Goal: Find specific page/section: Find specific page/section

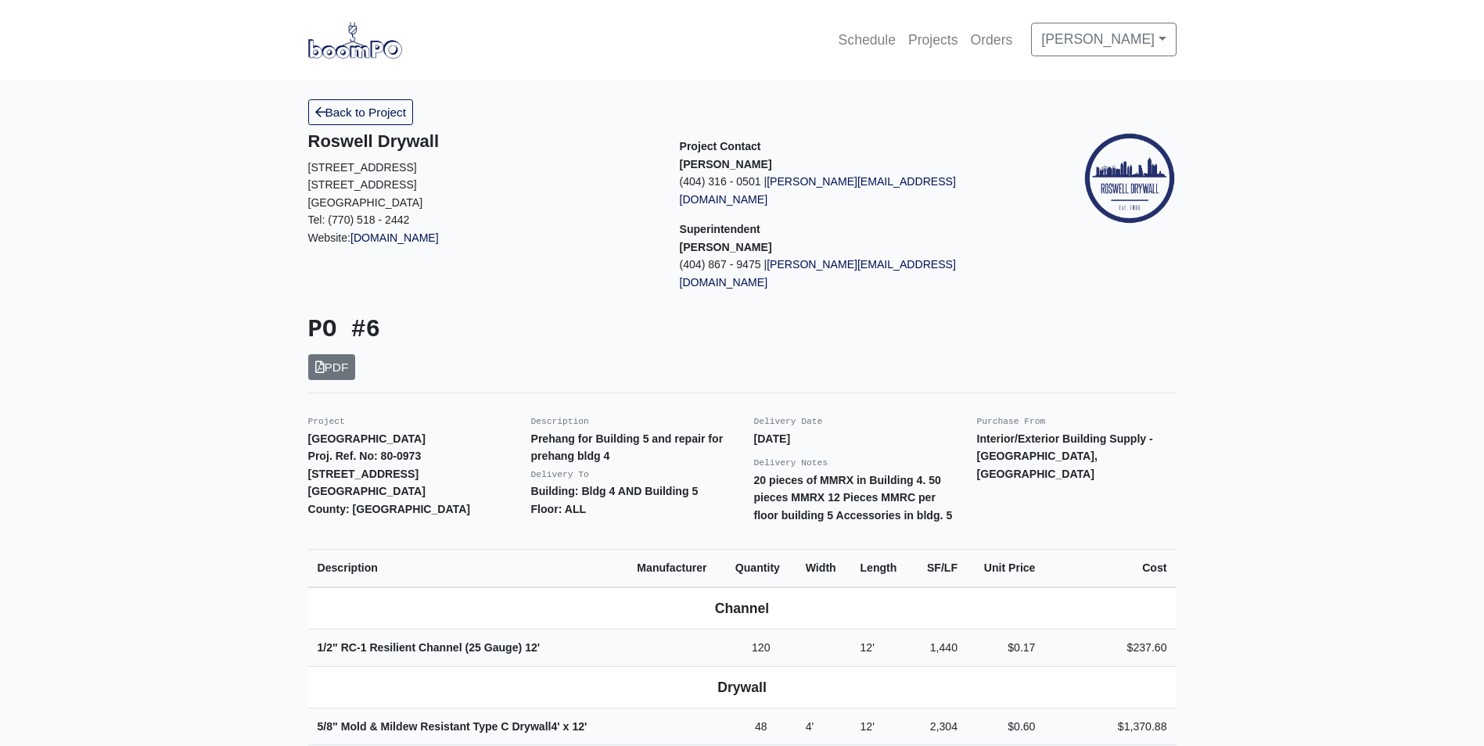
click at [347, 48] on img at bounding box center [355, 40] width 94 height 36
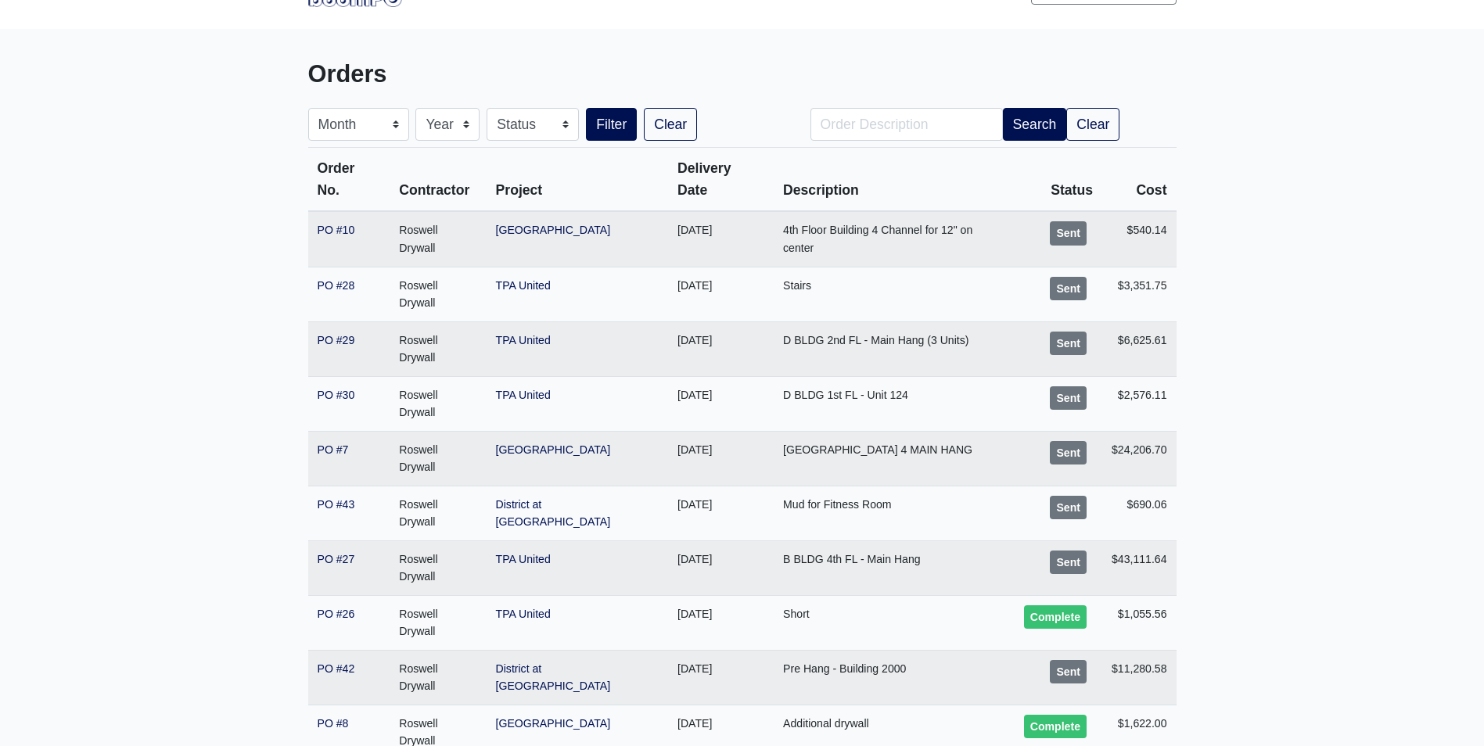
scroll to position [78, 0]
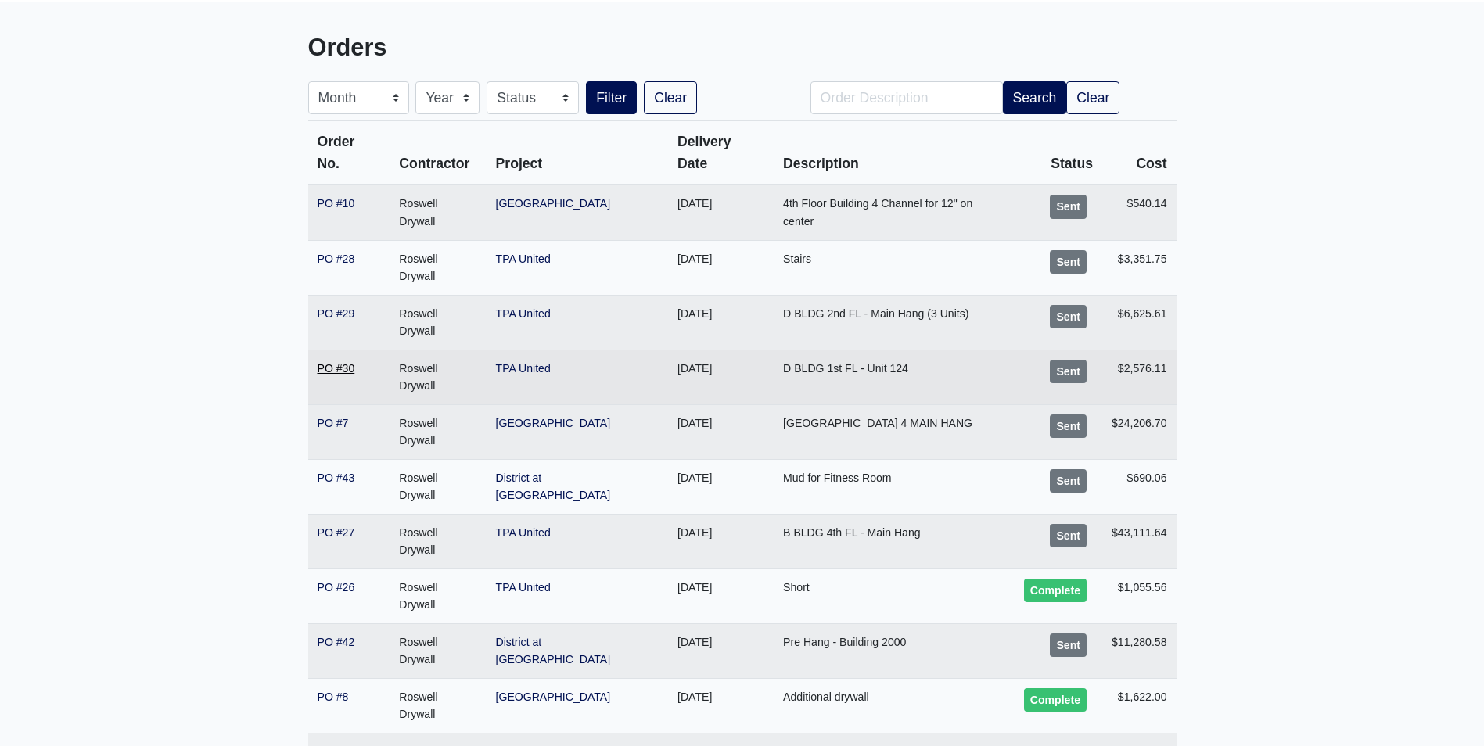
click at [337, 362] on link "PO #30" at bounding box center [337, 368] width 38 height 13
